Goal: Find specific page/section: Find specific page/section

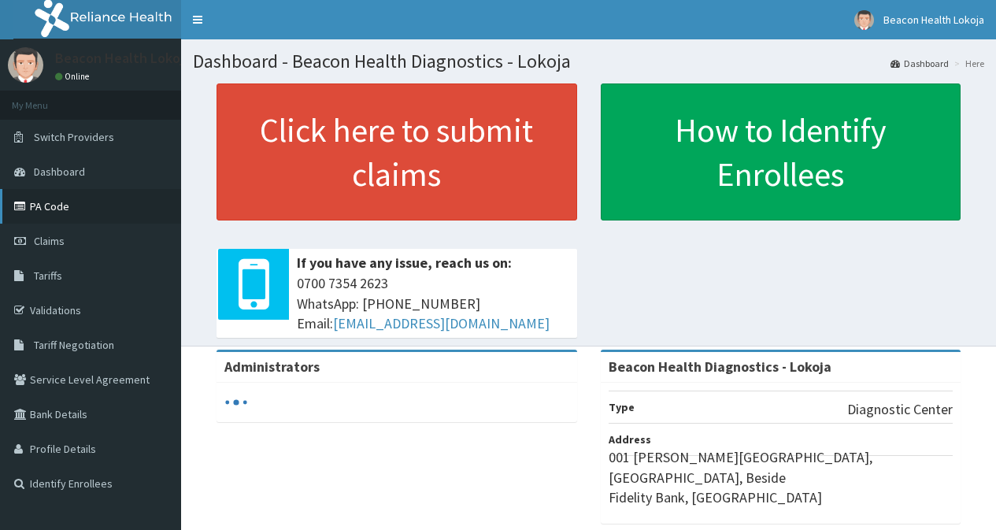
click at [54, 196] on link "PA Code" at bounding box center [90, 206] width 181 height 35
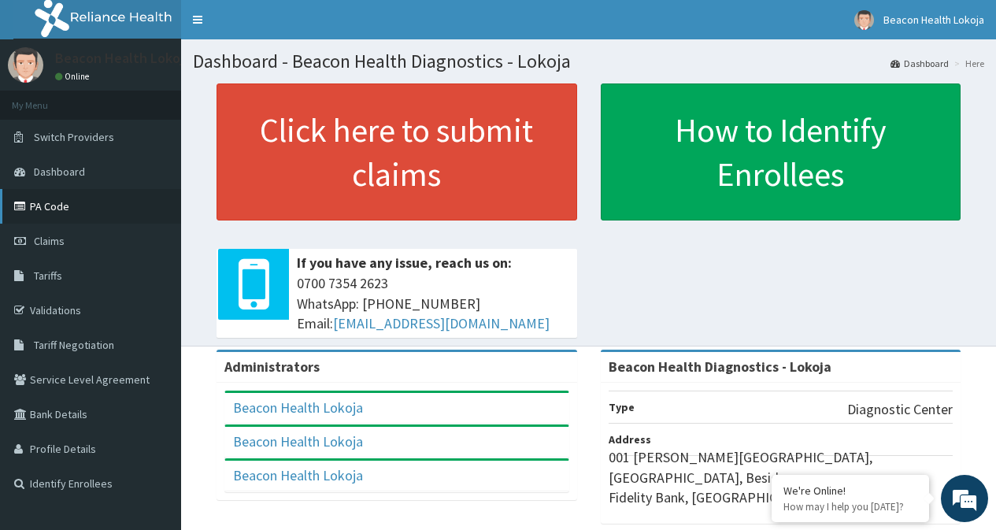
click at [53, 199] on link "PA Code" at bounding box center [90, 206] width 181 height 35
